Goal: Find specific page/section: Find specific page/section

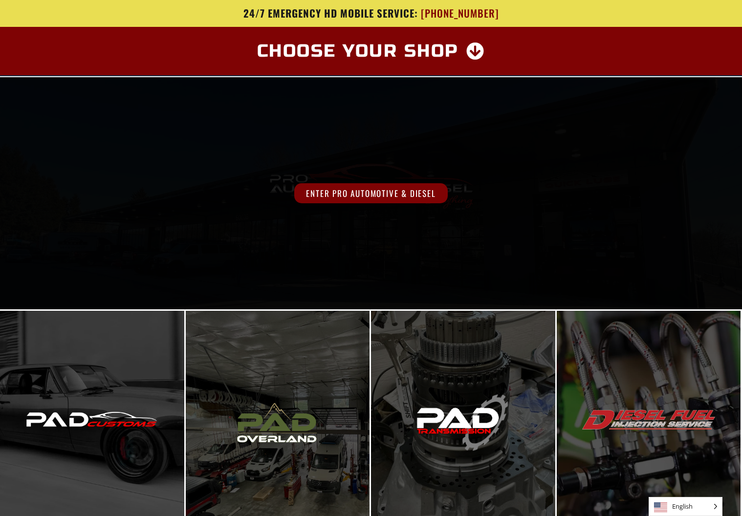
click at [364, 187] on span "Enter Pro Automotive & Diesel" at bounding box center [370, 193] width 153 height 20
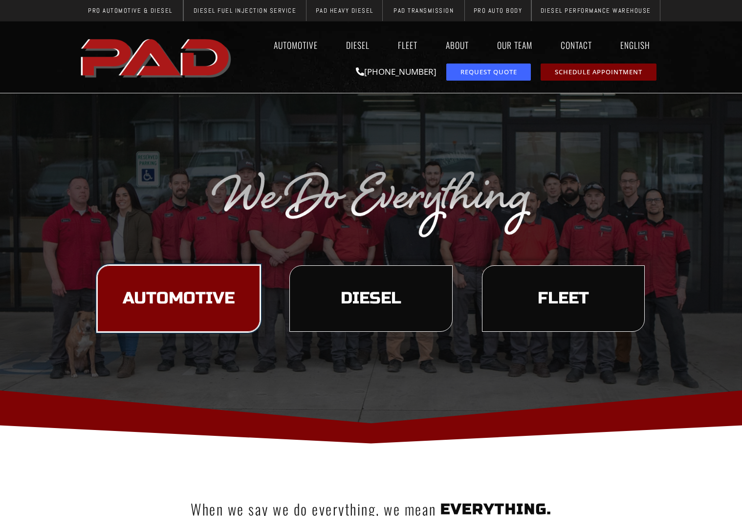
click at [184, 300] on span "Automotive" at bounding box center [179, 298] width 112 height 17
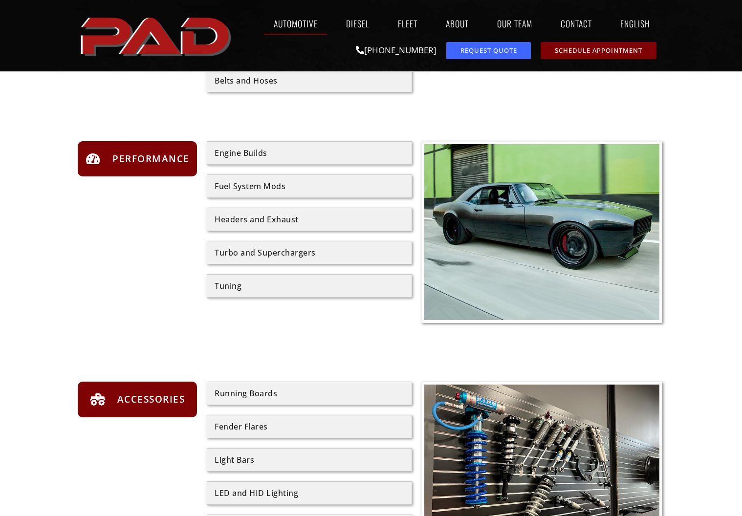
scroll to position [733, 0]
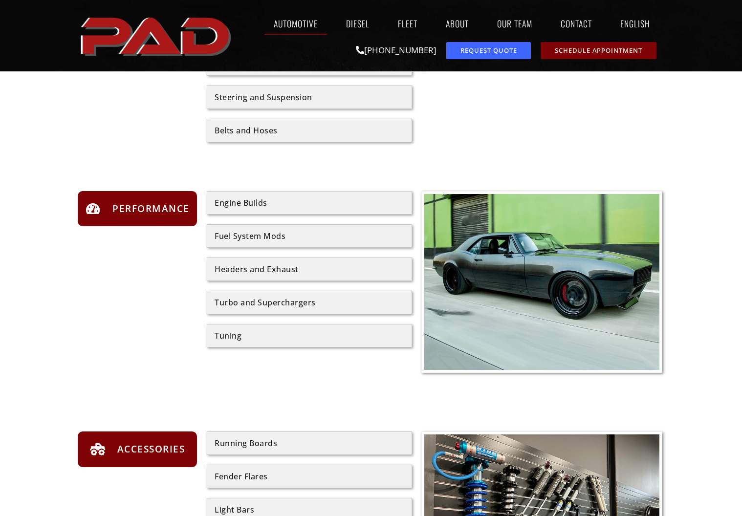
click at [330, 300] on div "Turbo and Superchargers" at bounding box center [310, 303] width 190 height 8
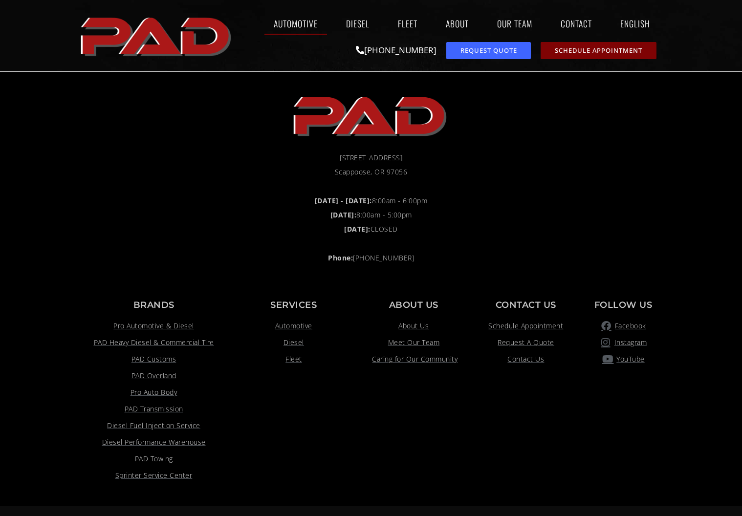
scroll to position [1992, 0]
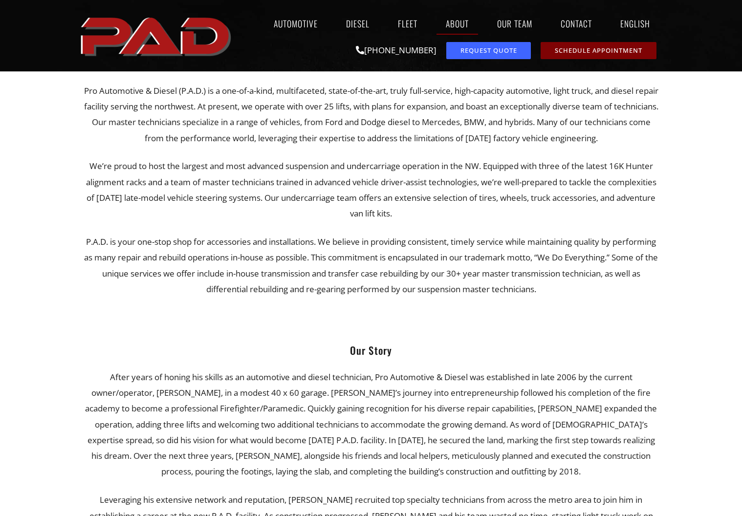
scroll to position [342, 0]
